Goal: Navigation & Orientation: Find specific page/section

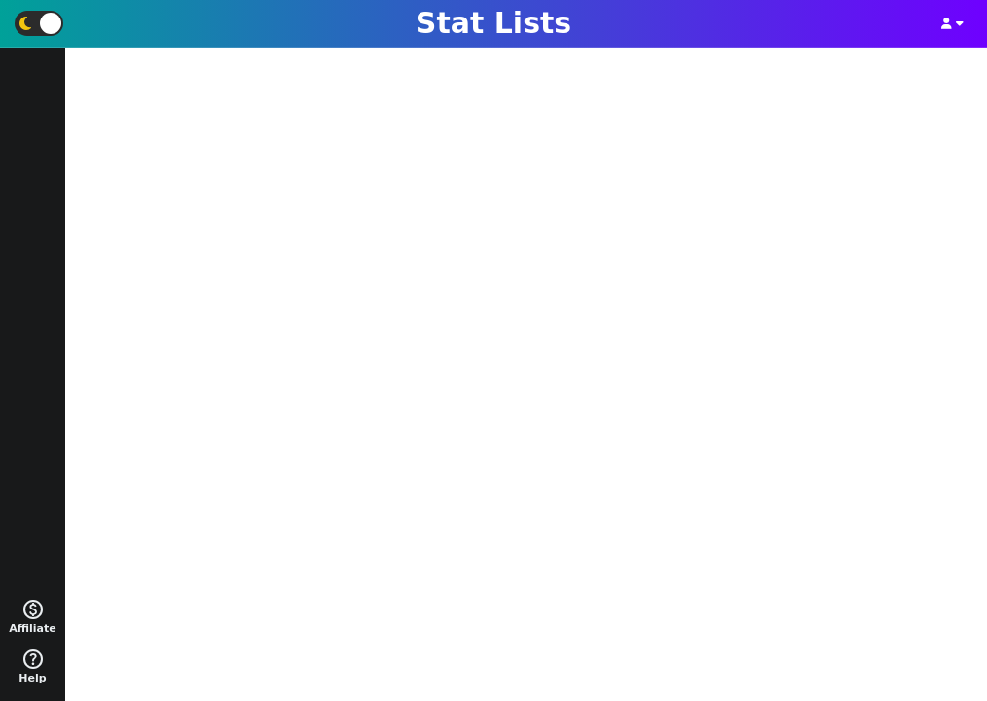
scroll to position [16, 0]
click at [960, 26] on icon "button" at bounding box center [960, 24] width 8 height 12
click at [956, 25] on icon "button" at bounding box center [960, 24] width 8 height 12
